Goal: Task Accomplishment & Management: Use online tool/utility

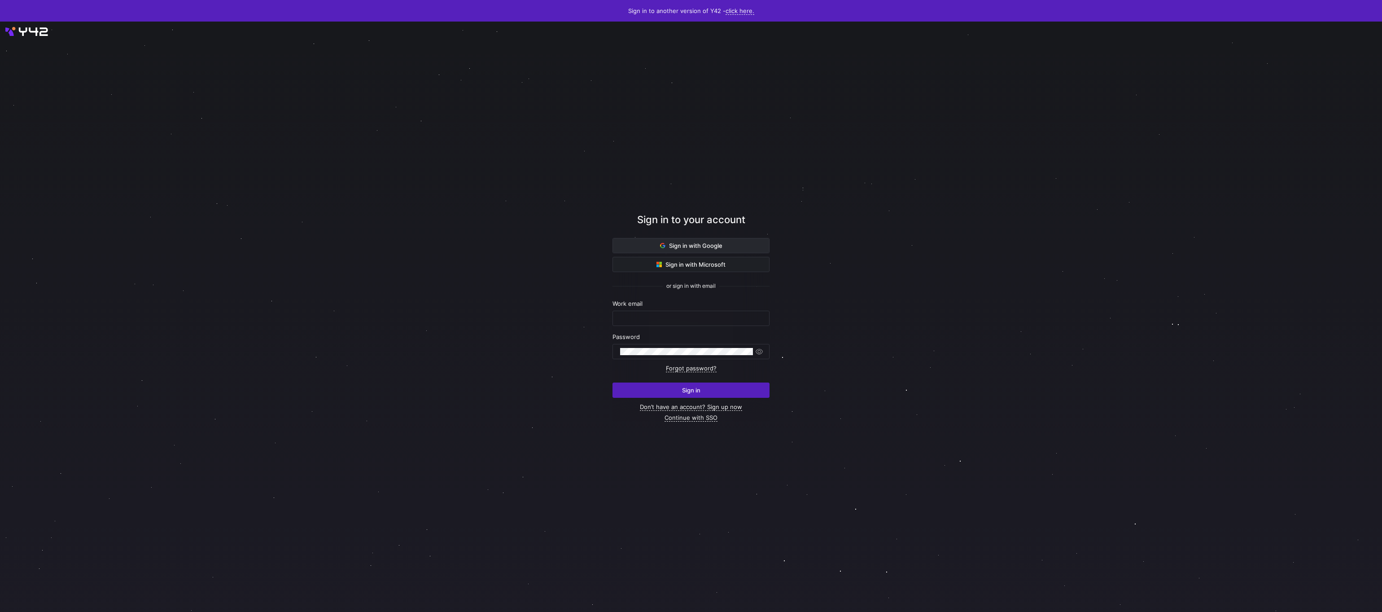
click at [697, 244] on span "Sign in with Google" at bounding box center [691, 245] width 62 height 7
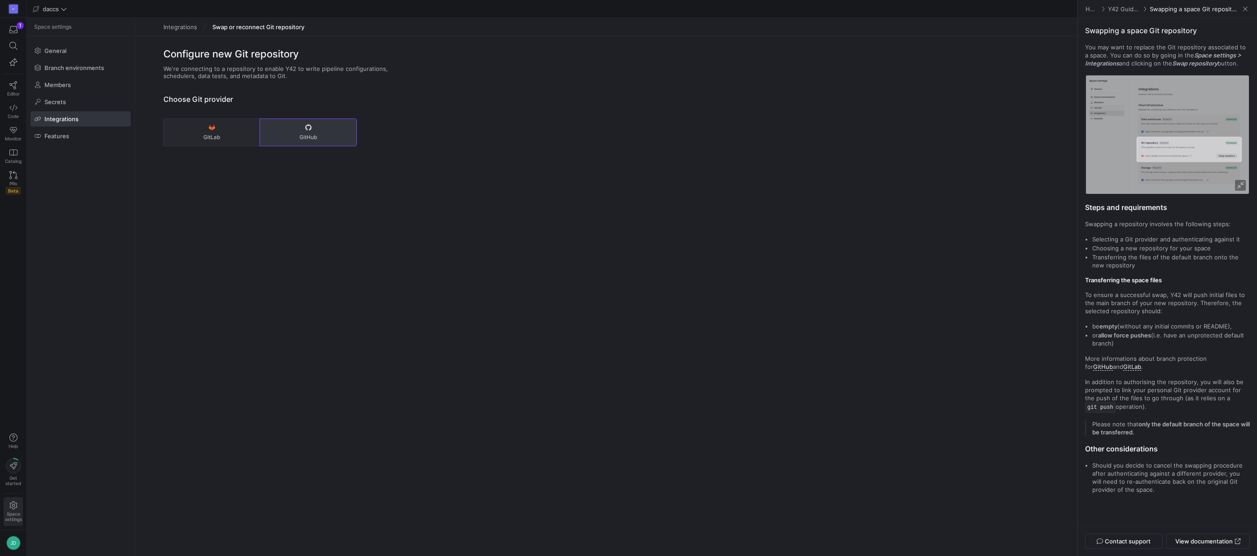
click at [303, 131] on button "GitHub" at bounding box center [308, 132] width 97 height 27
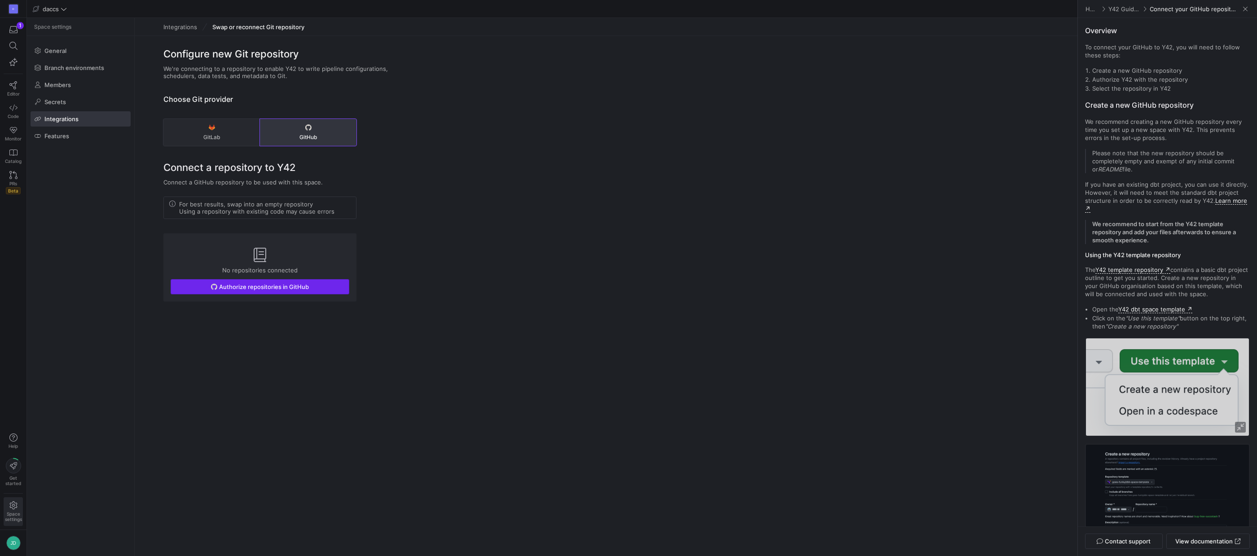
click at [232, 285] on span "Authorize repositories in GitHub" at bounding box center [264, 286] width 90 height 7
click at [206, 283] on span "button" at bounding box center [260, 287] width 178 height 14
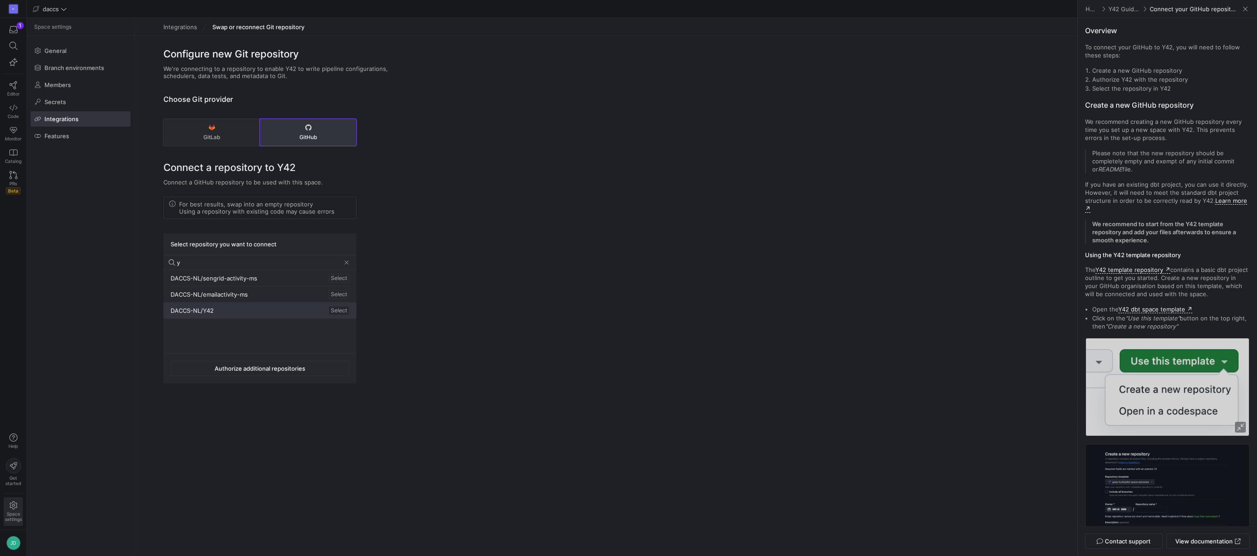
type input "y"
click at [221, 312] on div "DACCS-NL/Y42 Select" at bounding box center [259, 311] width 193 height 16
drag, startPoint x: 206, startPoint y: 401, endPoint x: 231, endPoint y: 398, distance: 24.9
click at [206, 401] on span "Connect the repository" at bounding box center [201, 401] width 65 height 7
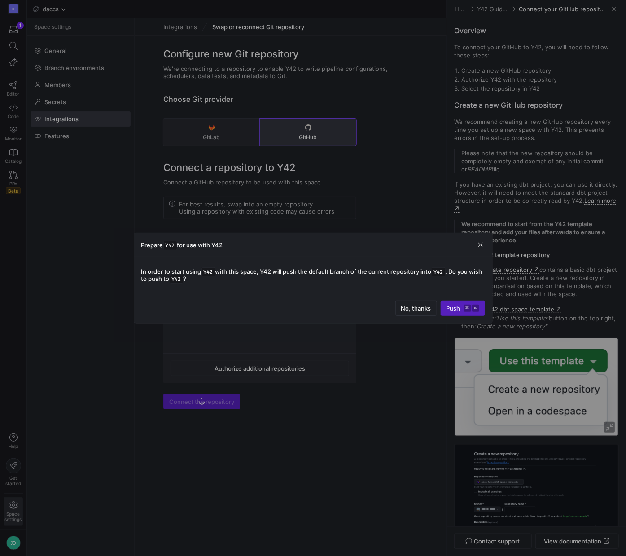
drag, startPoint x: 324, startPoint y: 290, endPoint x: 370, endPoint y: 307, distance: 49.3
click at [324, 291] on div "In order to start using Y42 with this space, Y42 will push the default branch o…" at bounding box center [313, 275] width 358 height 36
click at [402, 308] on span "No, thanks" at bounding box center [416, 308] width 30 height 7
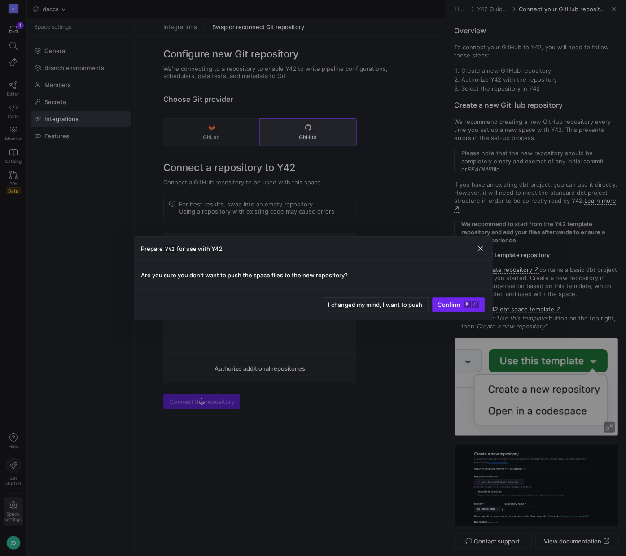
click at [449, 306] on span "Confirm ⌘ ⏎" at bounding box center [458, 304] width 41 height 7
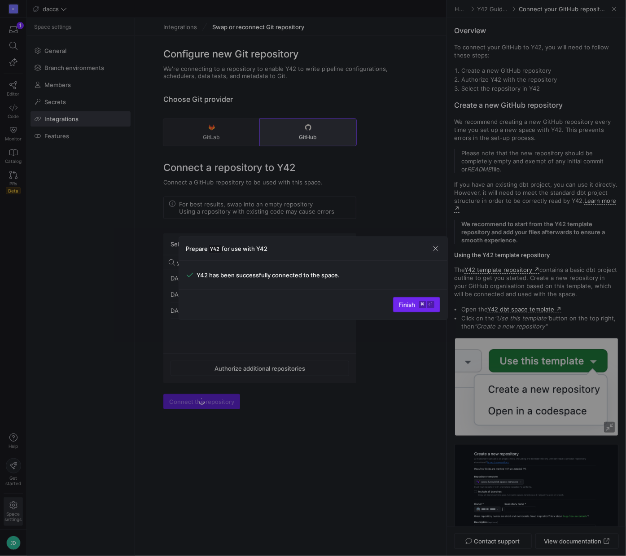
click at [420, 304] on kbd "⌘" at bounding box center [422, 304] width 7 height 7
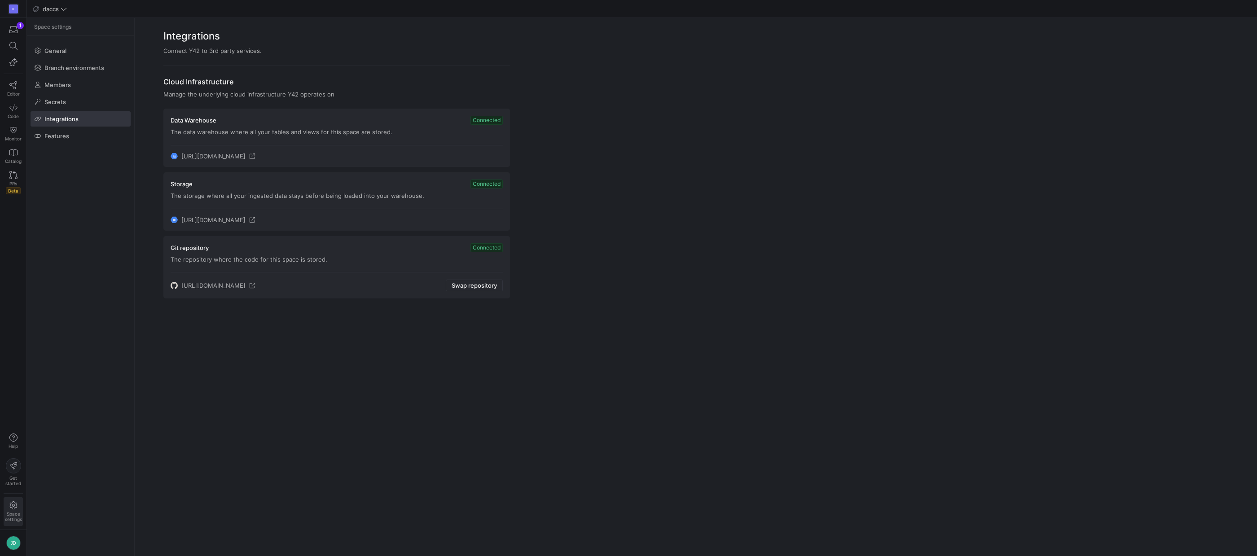
click at [592, 374] on div "Integrations Connect Y42 to 3rd party services. Cloud Infrastructure Manage the…" at bounding box center [696, 287] width 1122 height 538
